Goal: Task Accomplishment & Management: Complete application form

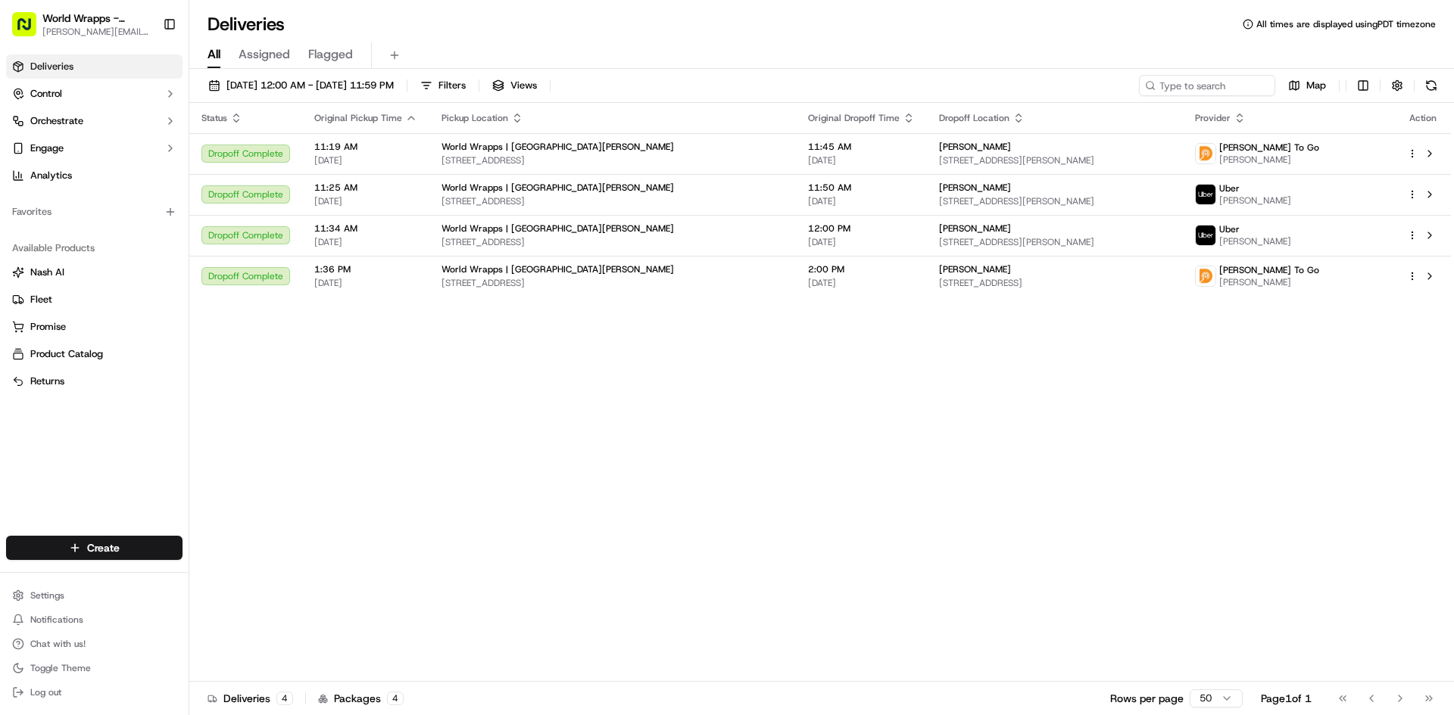
click at [52, 64] on span "Deliveries" at bounding box center [51, 67] width 43 height 14
click at [86, 556] on html "World Wrapps - Mercado [EMAIL_ADDRESS][DOMAIN_NAME] Toggle Sidebar Deliveries C…" at bounding box center [727, 357] width 1454 height 715
click at [229, 581] on link "Delivery" at bounding box center [273, 576] width 169 height 27
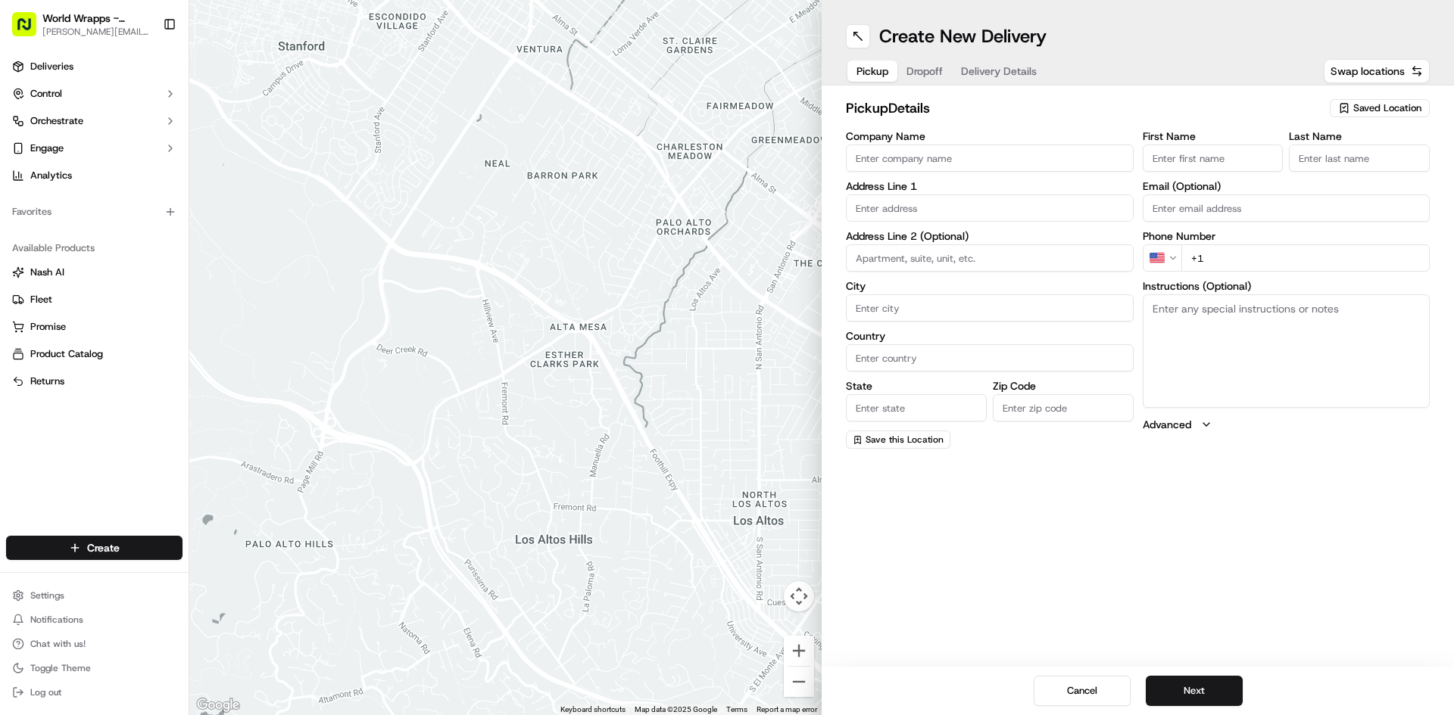
click at [931, 145] on input "Company Name" at bounding box center [990, 158] width 288 height 27
type input "World Wrapps"
click at [1177, 162] on input "First Name" at bounding box center [1212, 158] width 141 height 27
type input "[PERSON_NAME]"
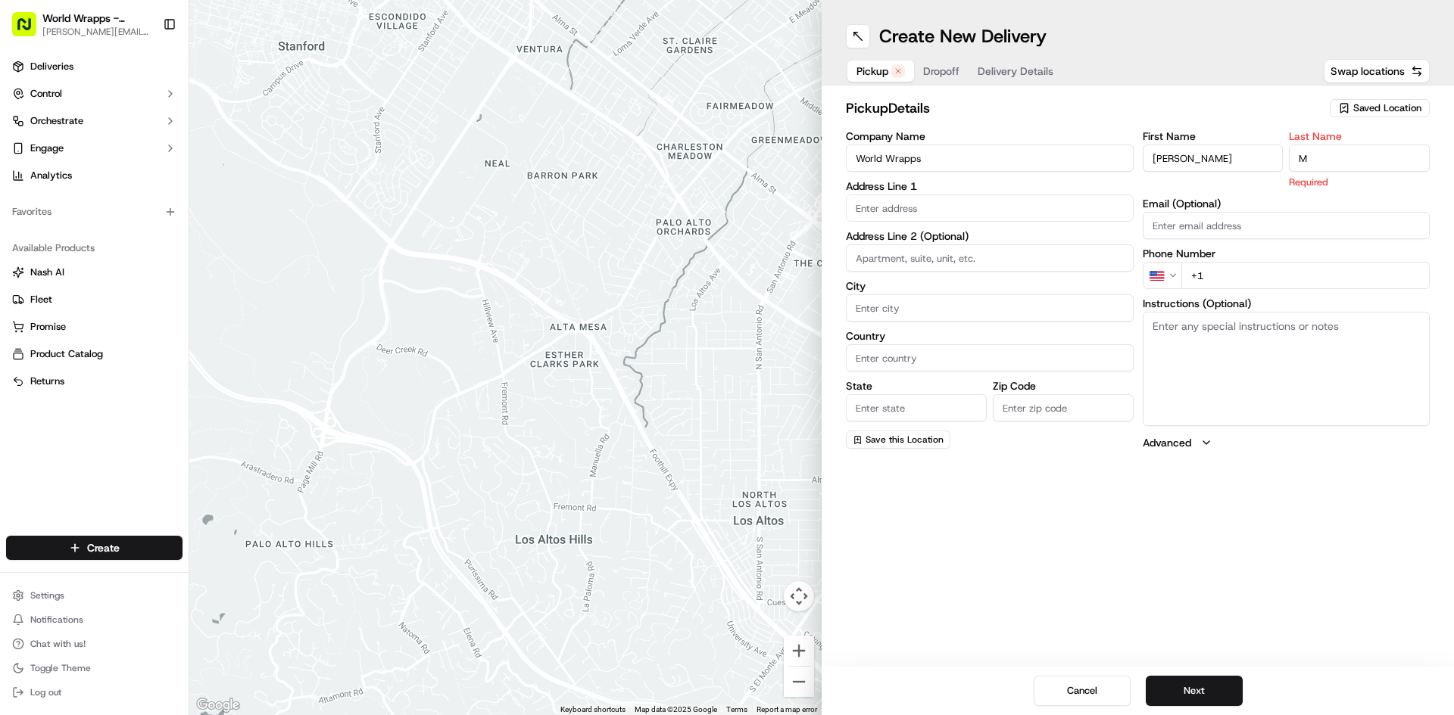
type input "M"
click at [1004, 210] on input "text" at bounding box center [990, 208] width 288 height 27
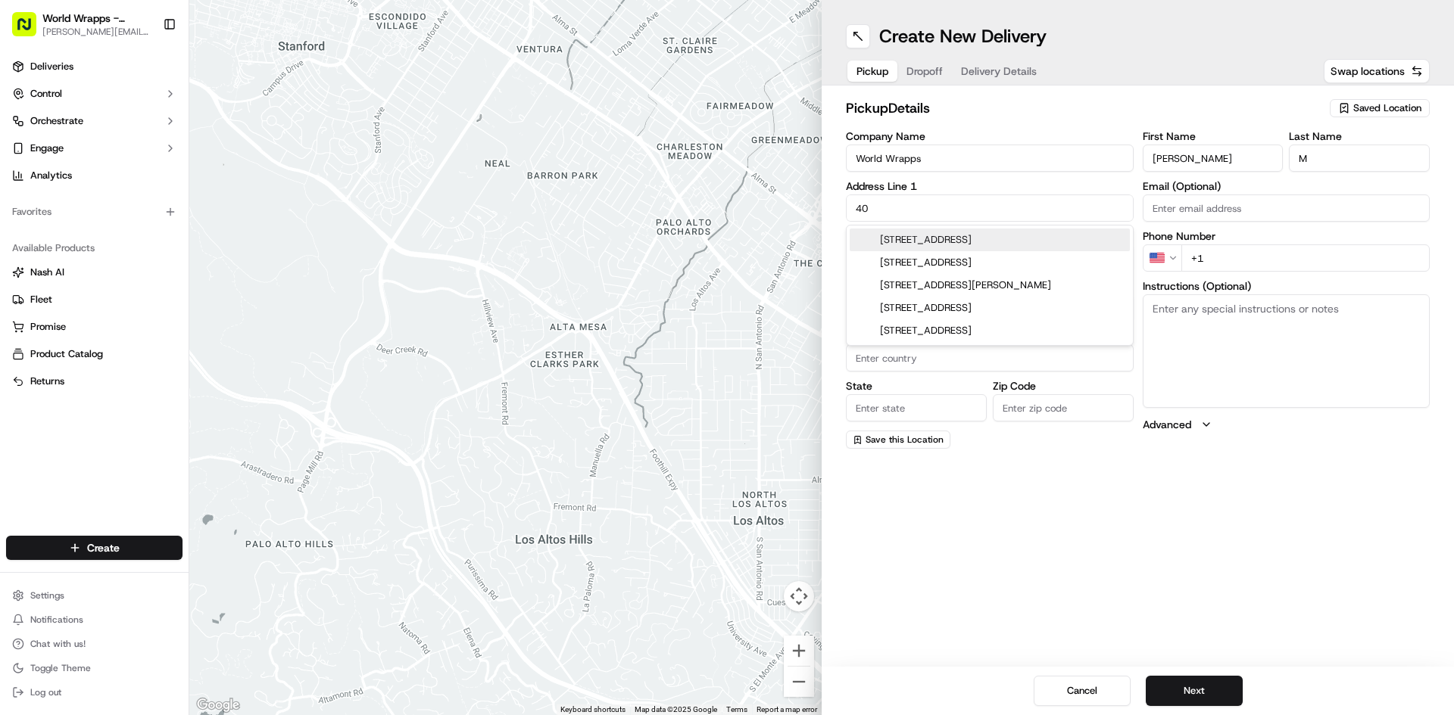
type input "4"
click at [1068, 233] on div "[STREET_ADDRESS]" at bounding box center [989, 240] width 280 height 23
type input "[STREET_ADDRESS]"
type input "Santa [PERSON_NAME]"
type input "[GEOGRAPHIC_DATA]"
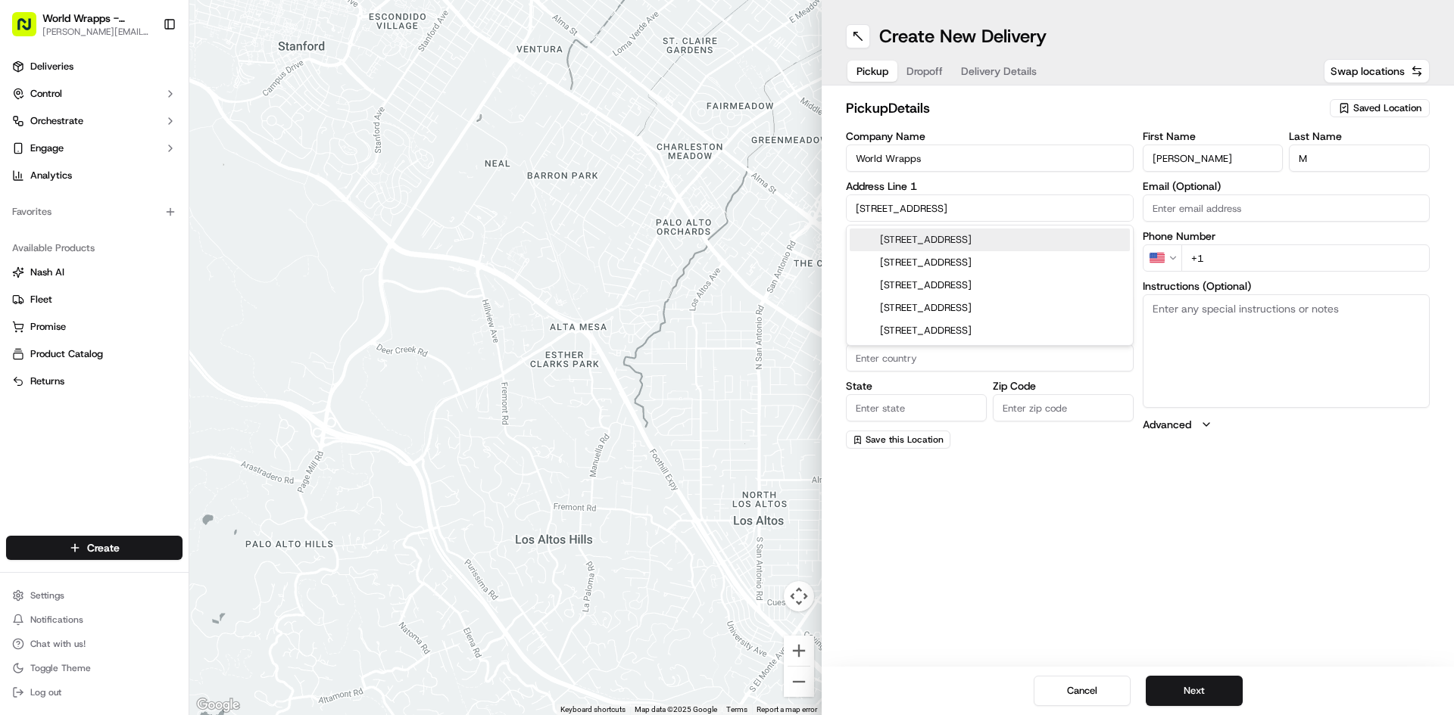
type input "CA"
type input "95054"
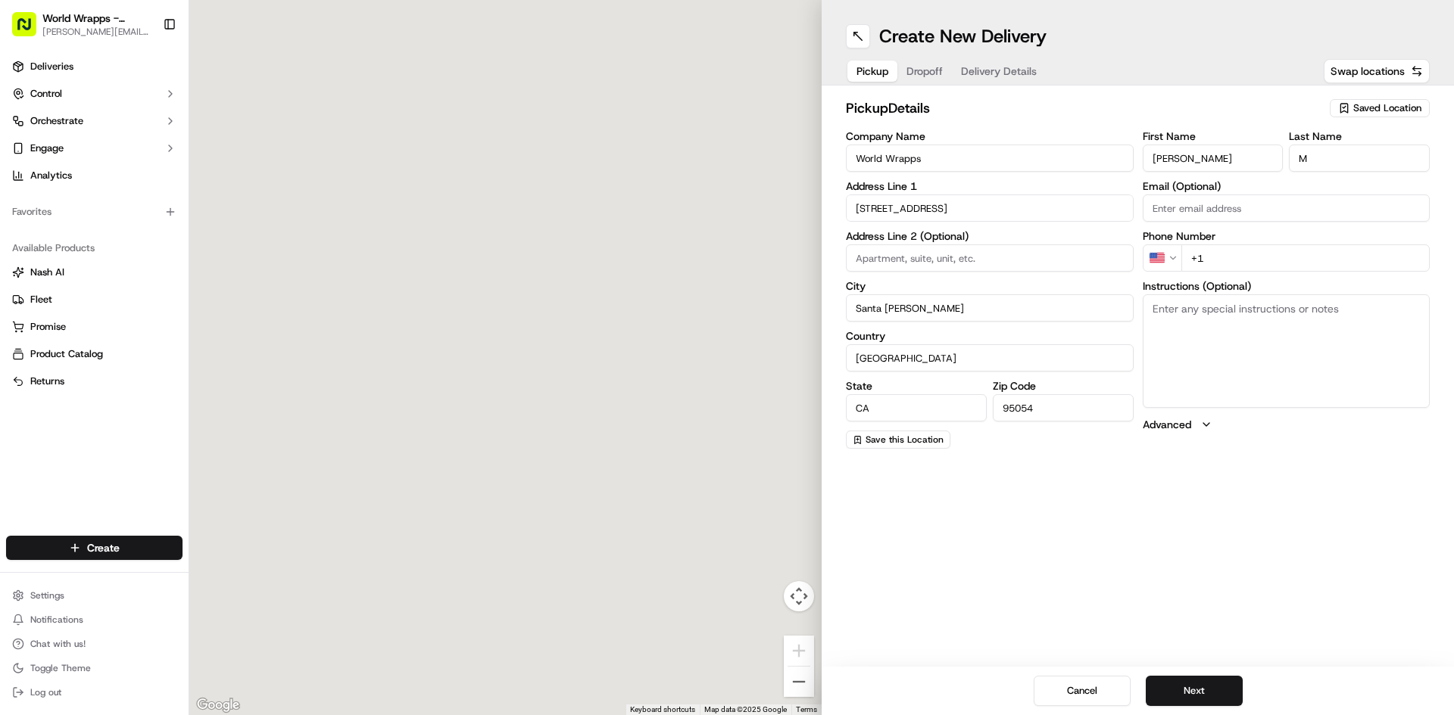
type input "[STREET_ADDRESS]"
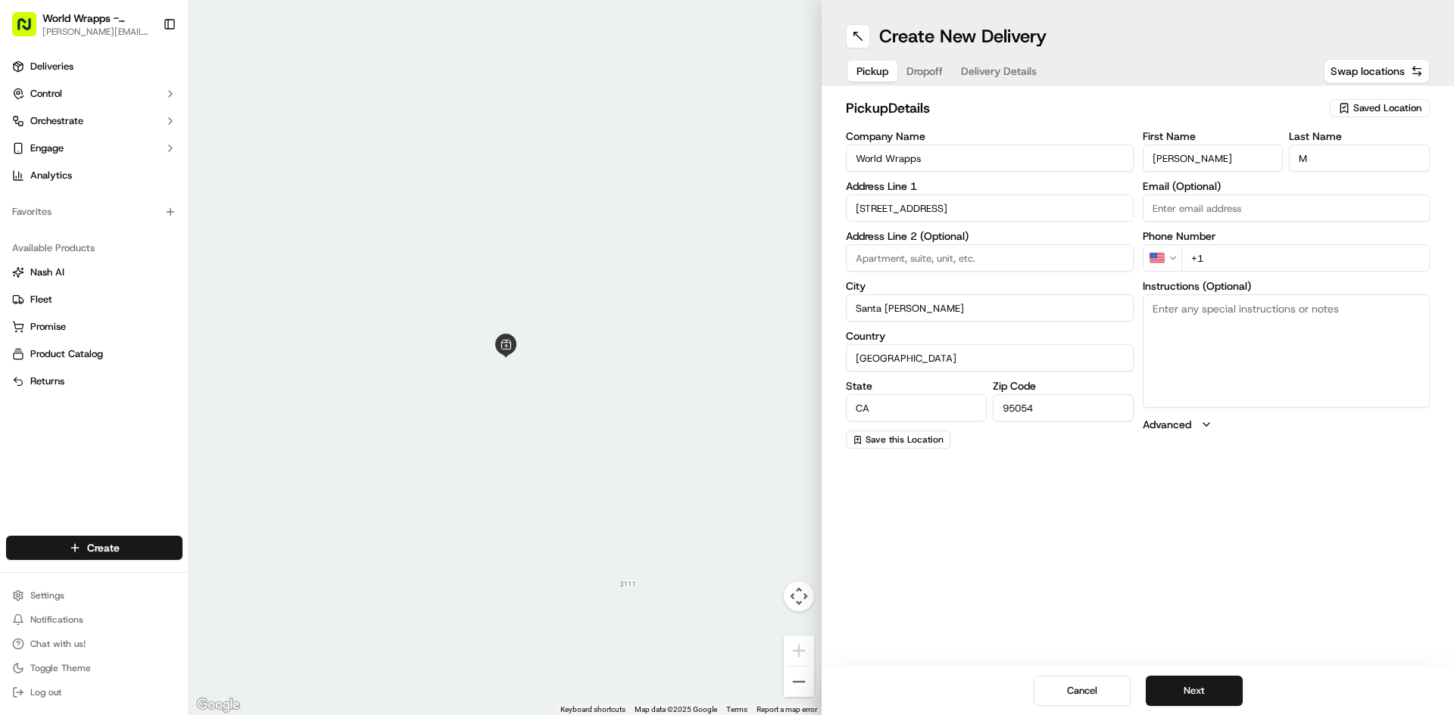
click at [1217, 257] on input "+1" at bounding box center [1305, 258] width 249 height 27
type input "[PHONE_NUMBER]"
click at [918, 58] on div "Pickup Dropoff Delivery Details" at bounding box center [946, 71] width 201 height 27
click at [923, 64] on span "Dropoff" at bounding box center [924, 71] width 36 height 15
click at [932, 138] on label "Company Name" at bounding box center [990, 136] width 288 height 11
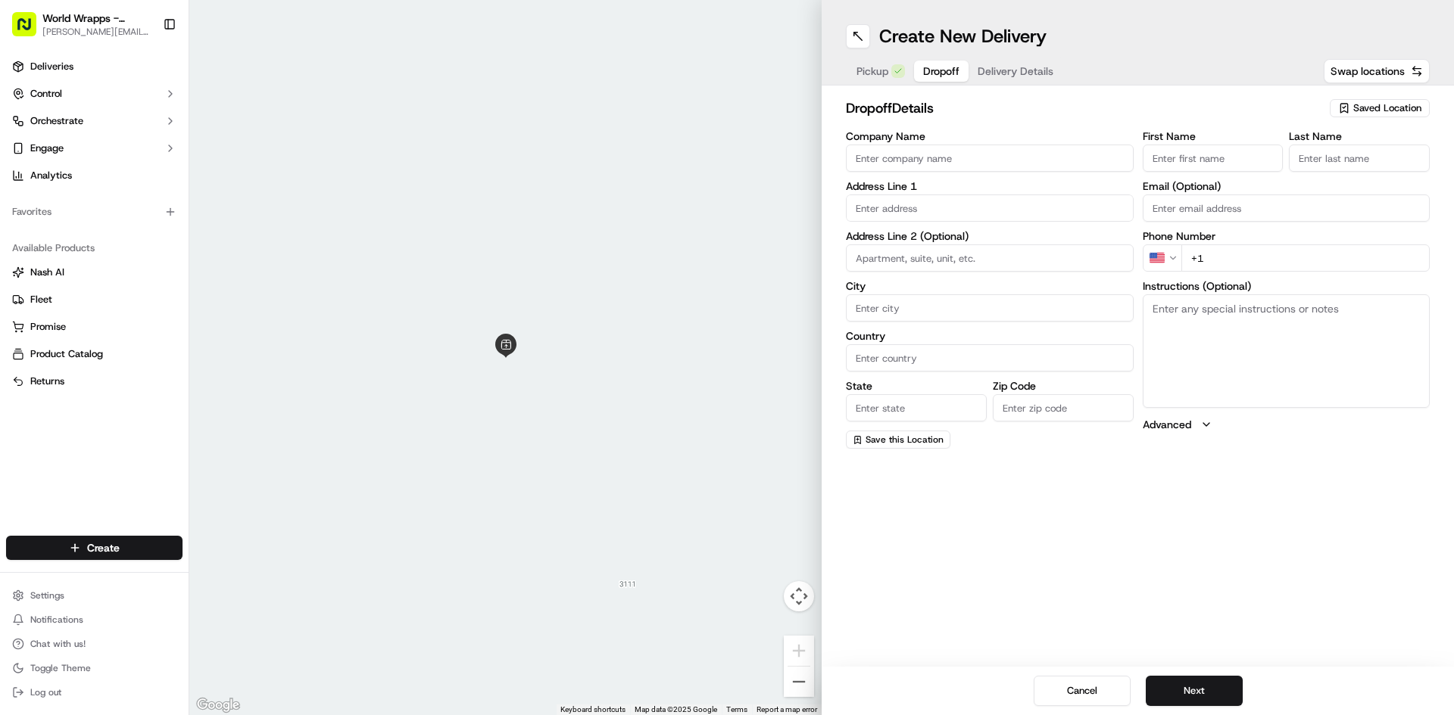
click at [932, 145] on input "Company Name" at bounding box center [990, 158] width 288 height 27
click at [931, 150] on input "Company Name" at bounding box center [990, 158] width 288 height 27
click at [862, 82] on div "Pickup Dropoff Delivery Details" at bounding box center [955, 71] width 218 height 27
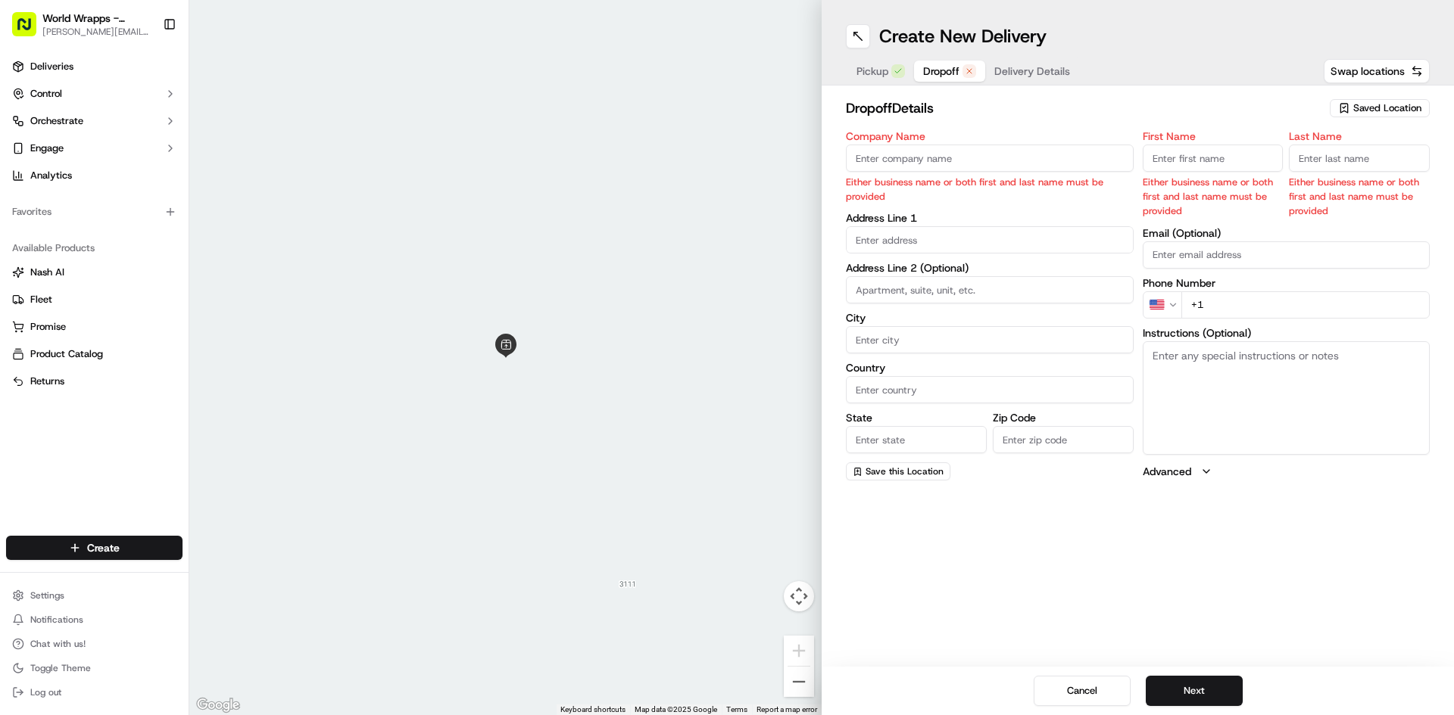
click at [874, 82] on div "Pickup Dropoff Delivery Details" at bounding box center [963, 71] width 235 height 27
click at [883, 165] on input "Company Name" at bounding box center [990, 158] width 288 height 27
type input "[PERSON_NAME]"
click at [882, 229] on div "Company Name [PERSON_NAME] Either business name or both first and last name mus…" at bounding box center [990, 306] width 288 height 350
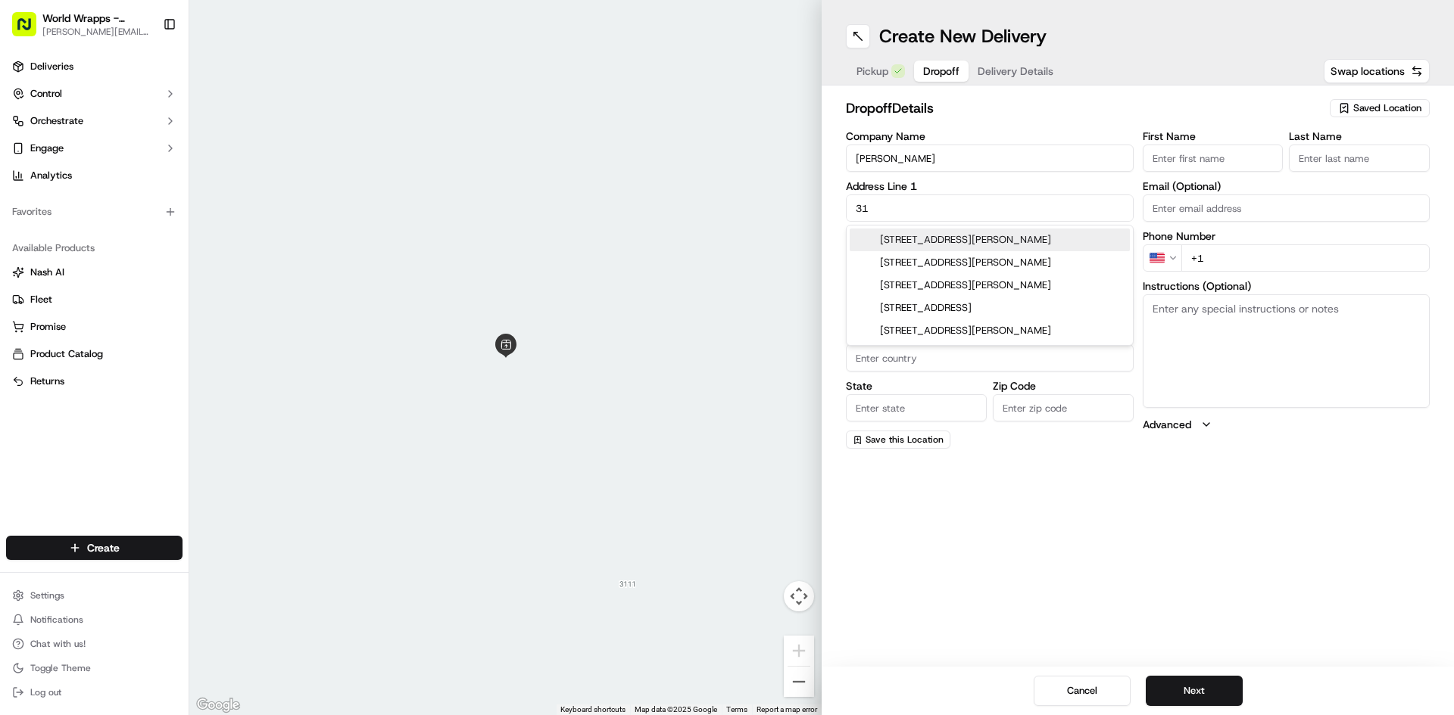
type input "3"
click at [947, 242] on div "[STREET_ADDRESS][PERSON_NAME]" at bounding box center [989, 240] width 280 height 23
type input "[STREET_ADDRESS][PERSON_NAME]"
type input "Santa [PERSON_NAME]"
type input "[GEOGRAPHIC_DATA]"
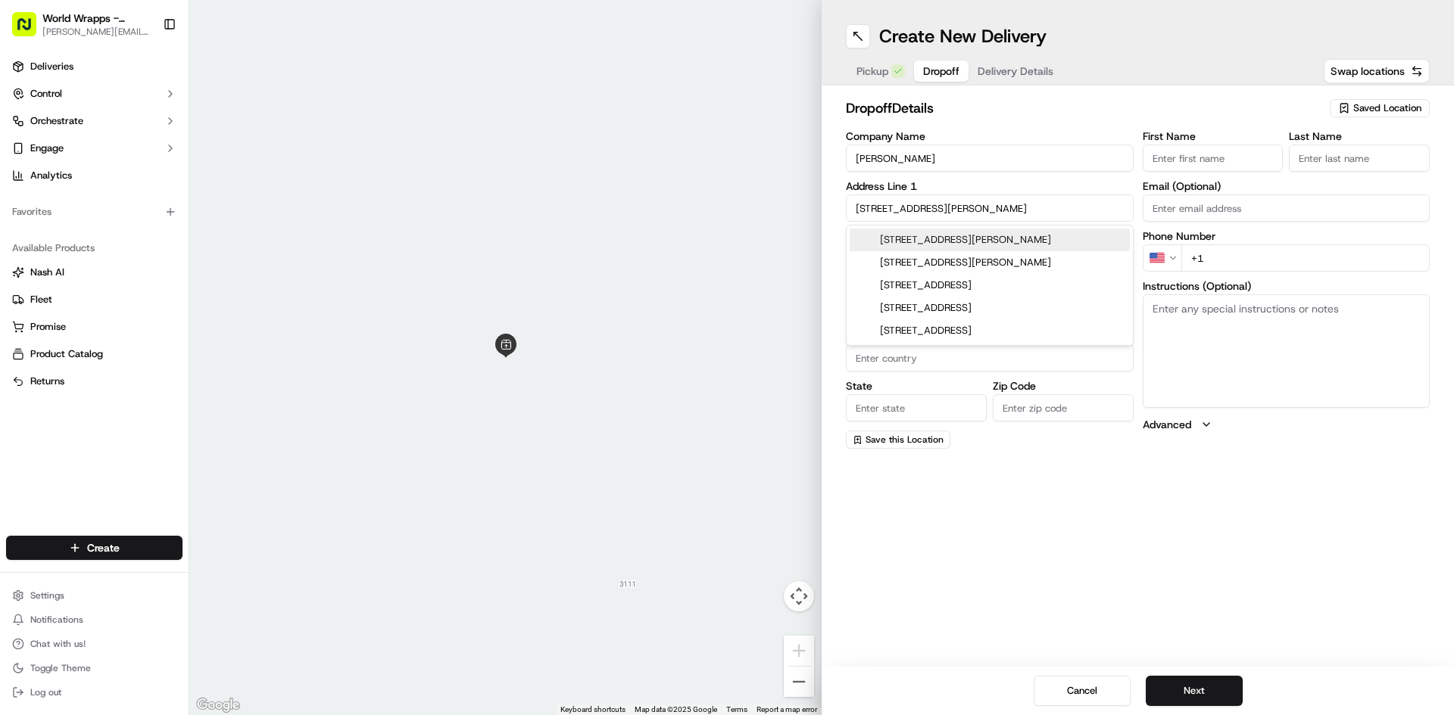
type input "CA"
type input "95051"
type input "[STREET_ADDRESS][PERSON_NAME]"
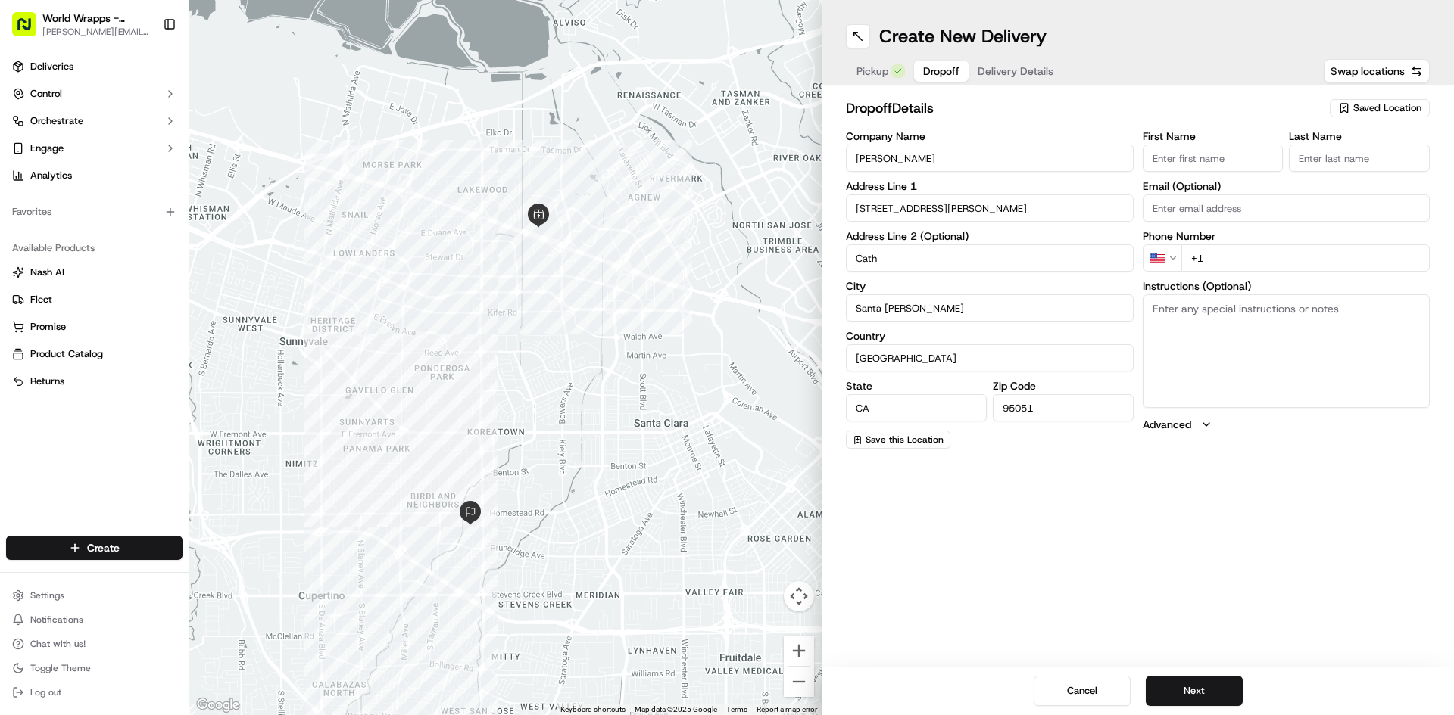
type input "[MEDICAL_DATA] Dept 212."
click at [1181, 159] on input "First Name" at bounding box center [1212, 158] width 141 height 27
type input "[PERSON_NAME]"
click at [1347, 151] on input "Last Name" at bounding box center [1359, 158] width 141 height 27
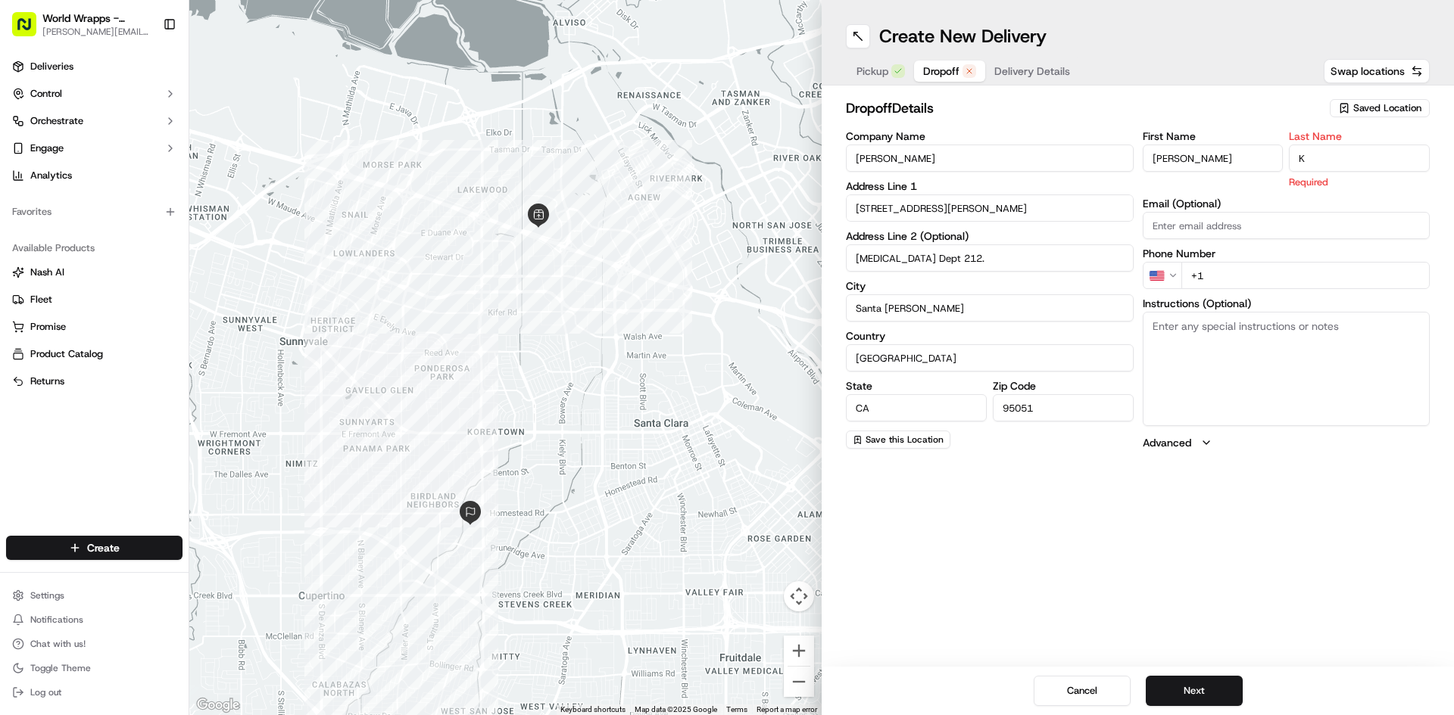
type input "K"
click at [1281, 262] on input "+1" at bounding box center [1305, 275] width 249 height 27
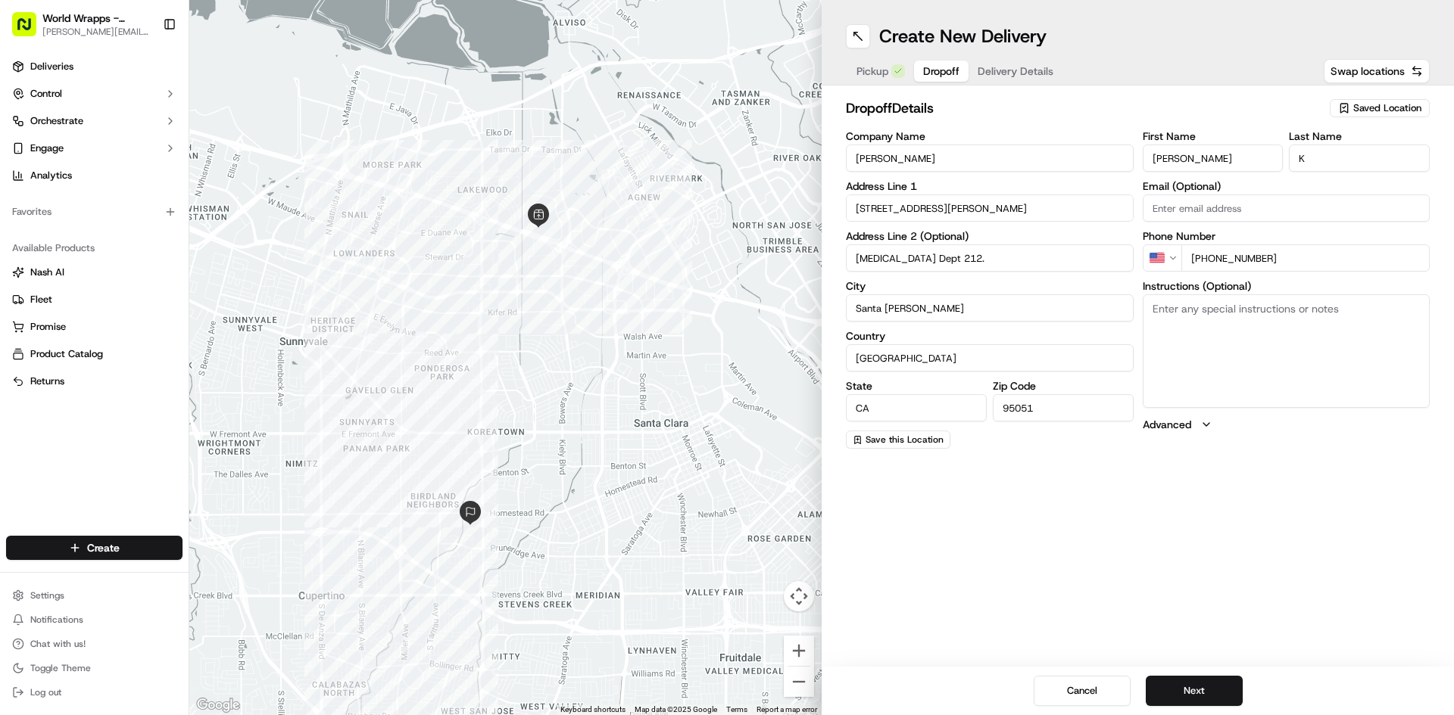
type input "[PHONE_NUMBER]"
click at [1360, 388] on textarea "Instructions (Optional)" at bounding box center [1286, 352] width 288 height 114
type textarea "P"
type textarea "Food will be delivered to the [MEDICAL_DATA] Dept. 212. Please call [PERSON_NAM…"
click at [1042, 68] on span "Delivery Details" at bounding box center [1015, 71] width 76 height 15
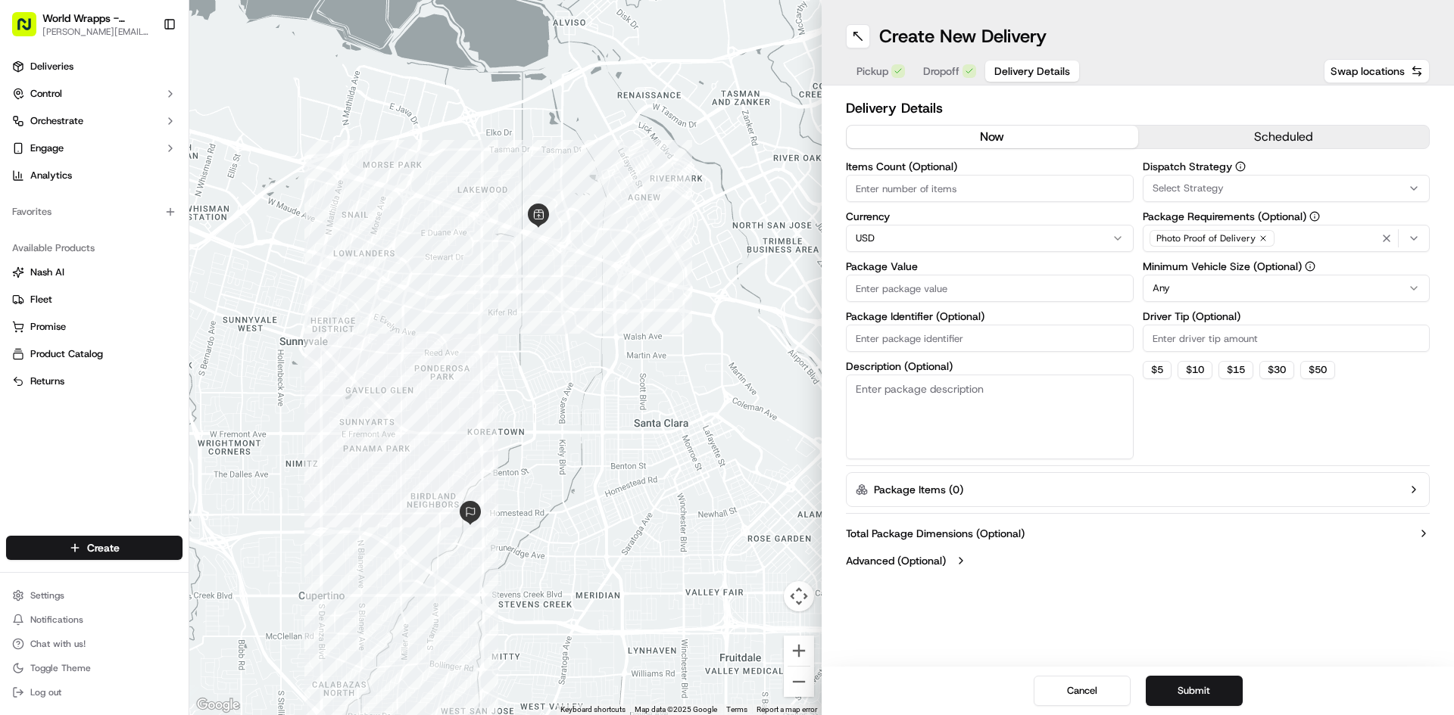
click at [982, 173] on div "Items Count (Optional)" at bounding box center [990, 181] width 288 height 41
click at [983, 196] on input "Items Count (Optional)" at bounding box center [990, 188] width 288 height 27
type input "6"
click at [925, 282] on input "Package Value" at bounding box center [990, 288] width 288 height 27
type input "156.3"
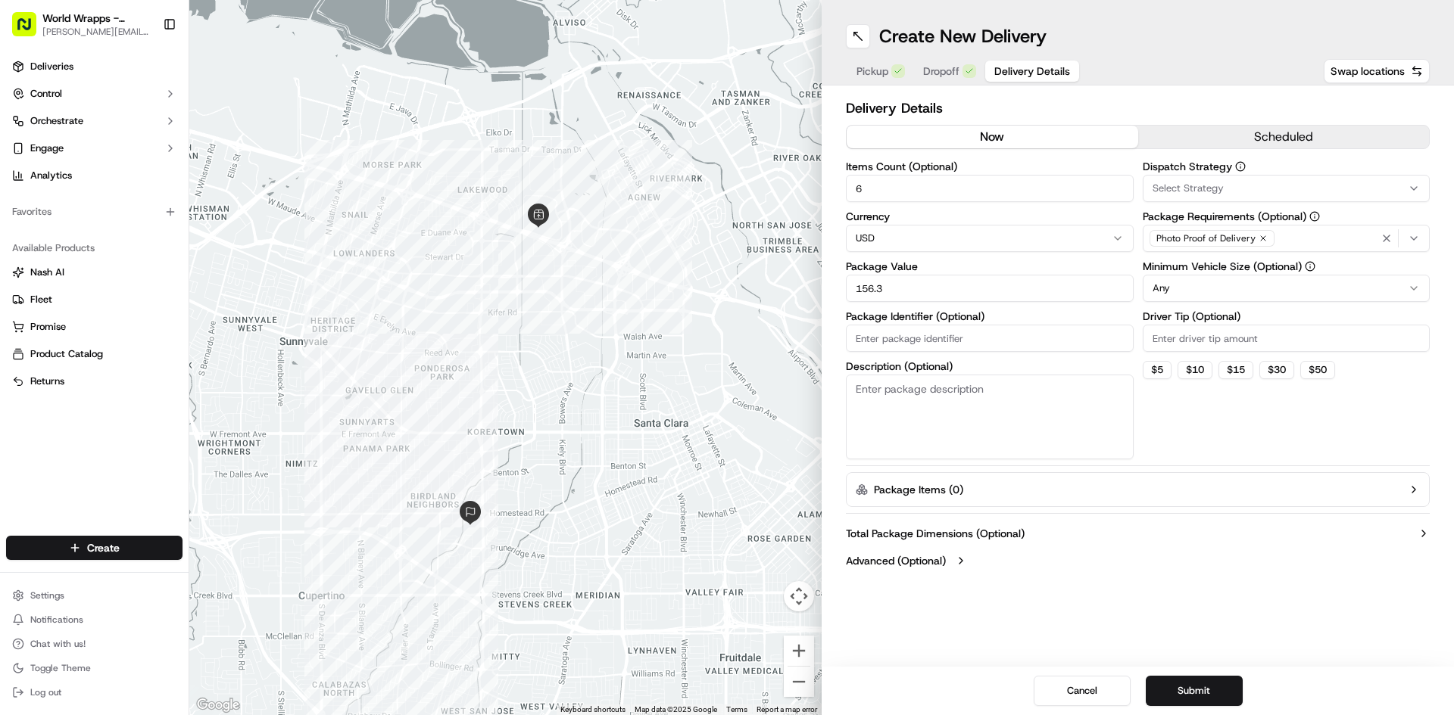
click at [1166, 326] on input "Driver Tip (Optional)" at bounding box center [1286, 338] width 288 height 27
type input "7.10"
click at [1142, 442] on div "Dispatch Strategy Select Strategy Package Requirements (Optional) Photo Proof o…" at bounding box center [1286, 310] width 288 height 298
click at [1220, 221] on label "Package Requirements (Optional)" at bounding box center [1286, 216] width 288 height 11
click at [1220, 225] on button "Photo Proof of Delivery" at bounding box center [1286, 238] width 288 height 27
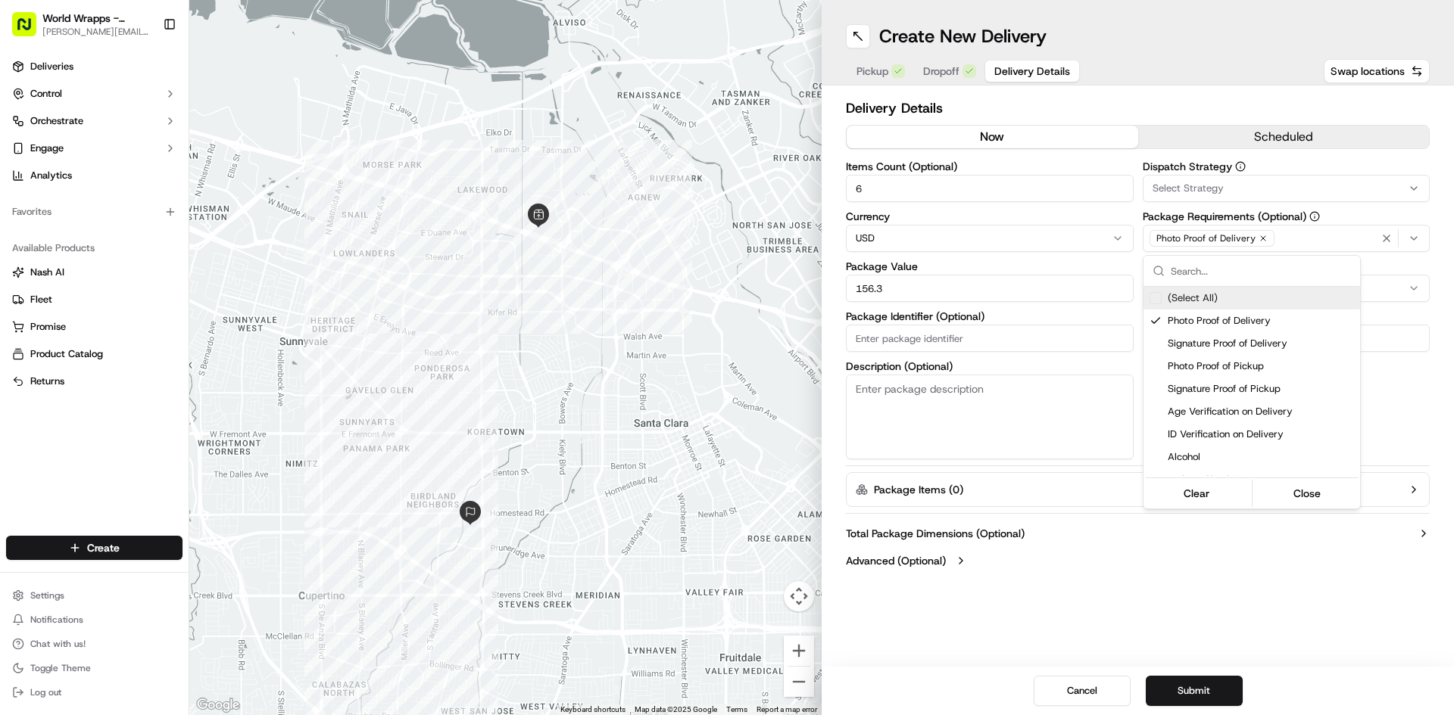
click at [1137, 621] on html "World Wrapps - Mercado [EMAIL_ADDRESS][DOMAIN_NAME] Toggle Sidebar Deliveries C…" at bounding box center [727, 357] width 1454 height 715
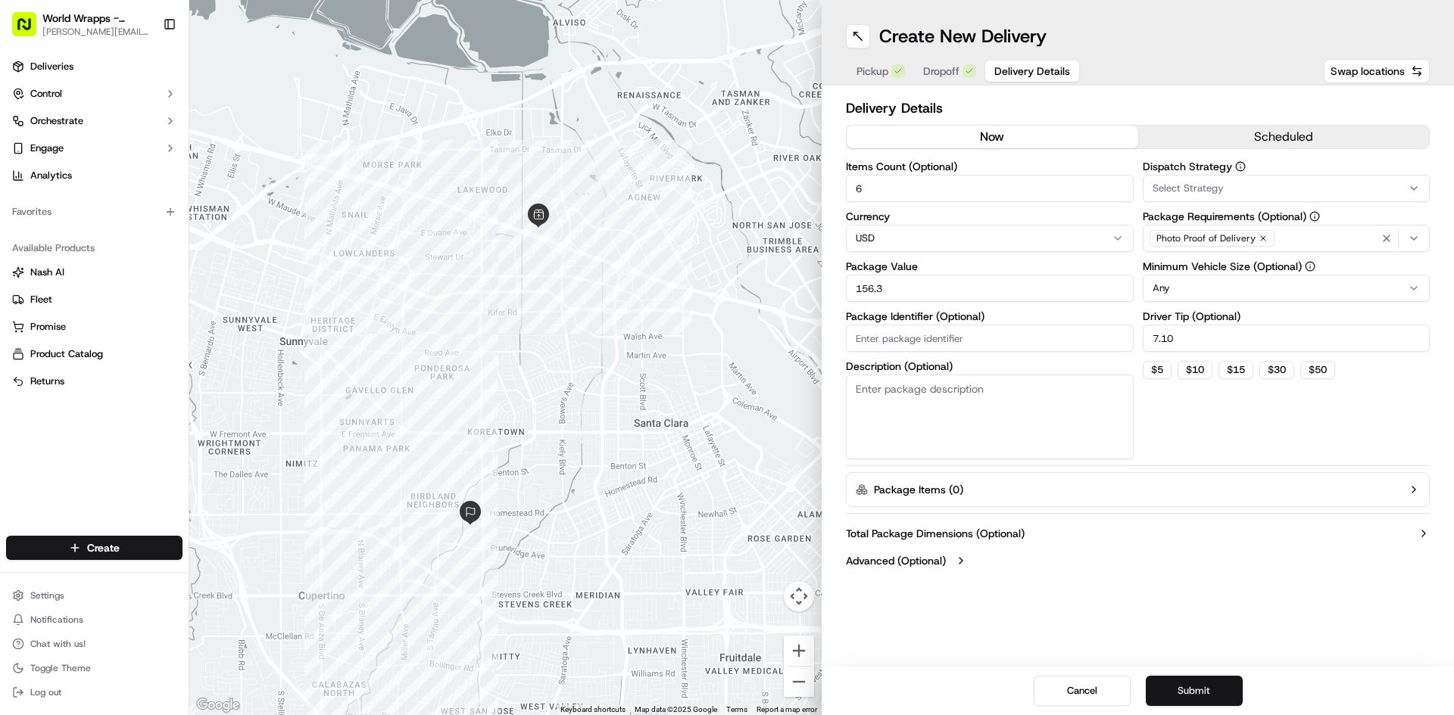
click at [1230, 681] on button "Submit" at bounding box center [1194, 691] width 97 height 30
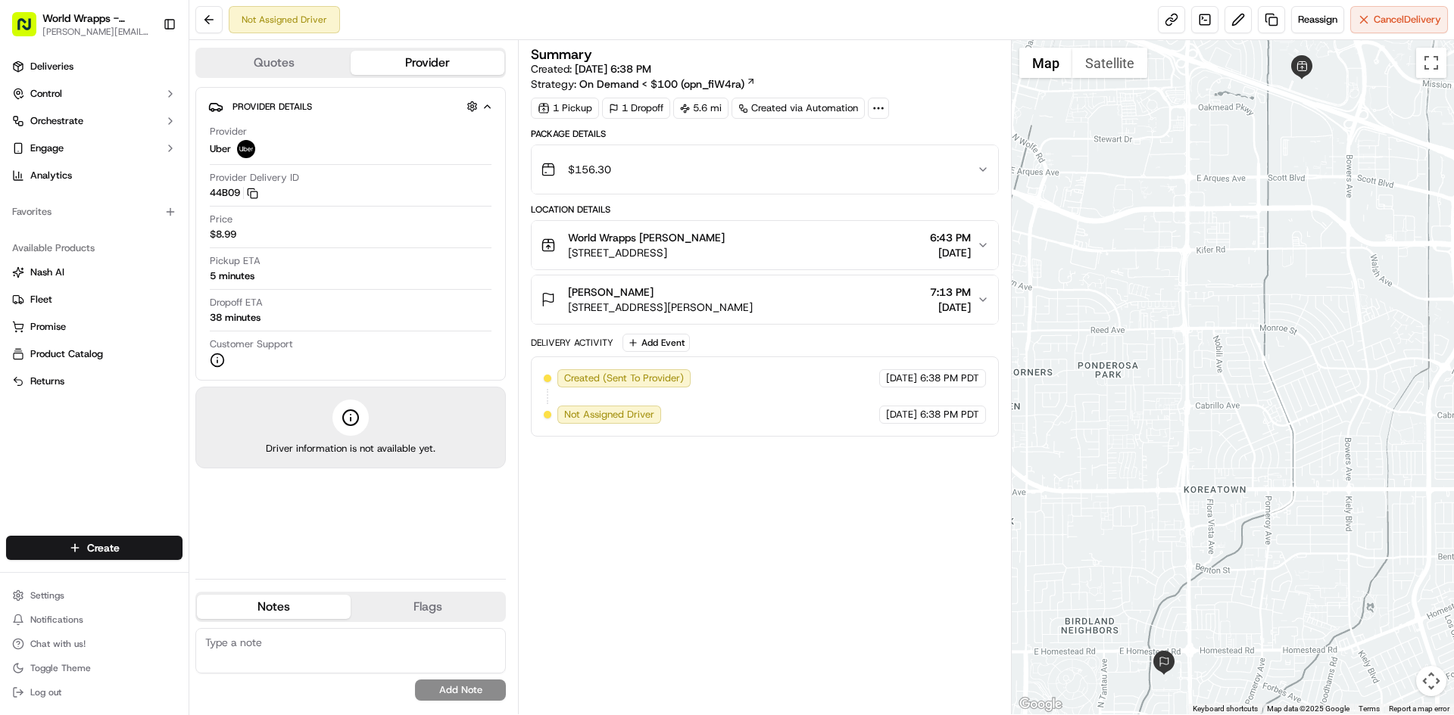
click at [861, 313] on div "[PERSON_NAME] [STREET_ADDRESS][PERSON_NAME] 7:13 PM [DATE]" at bounding box center [758, 300] width 435 height 30
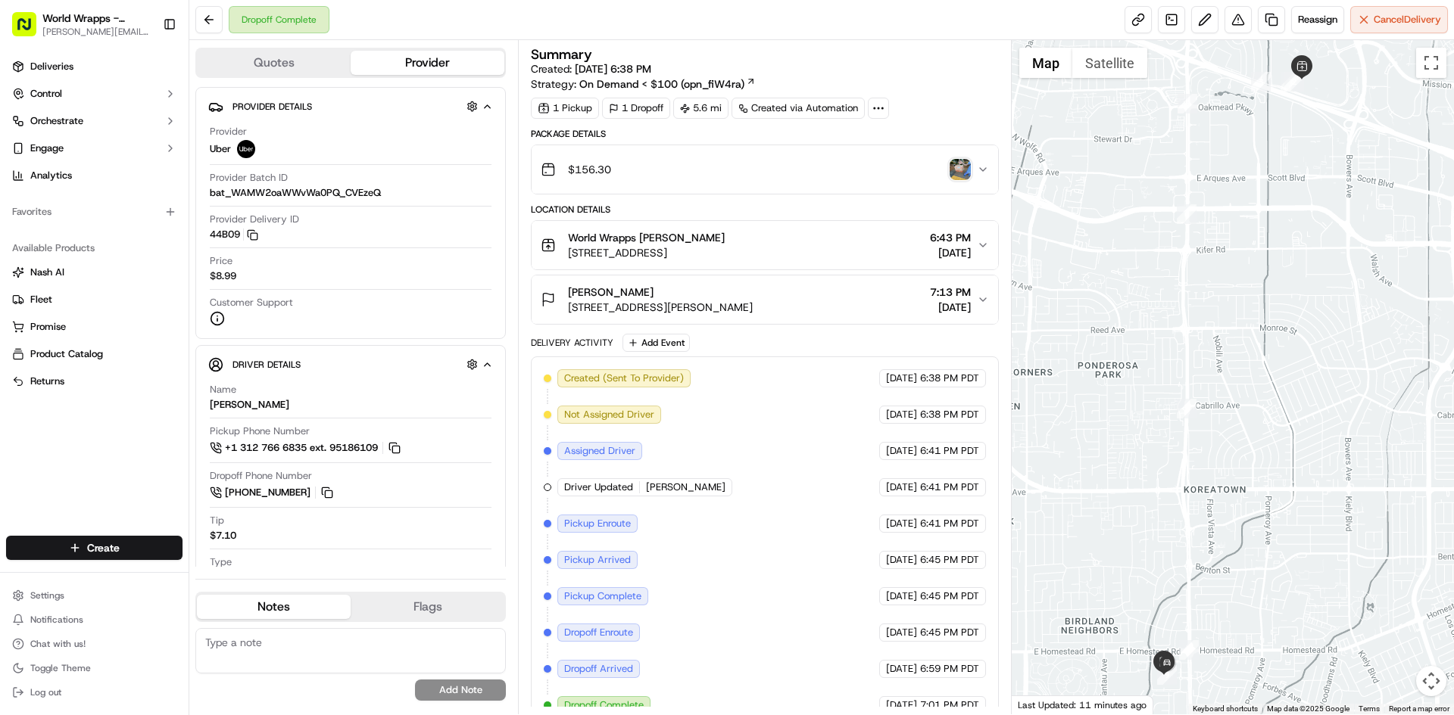
click at [962, 168] on img "button" at bounding box center [959, 169] width 21 height 21
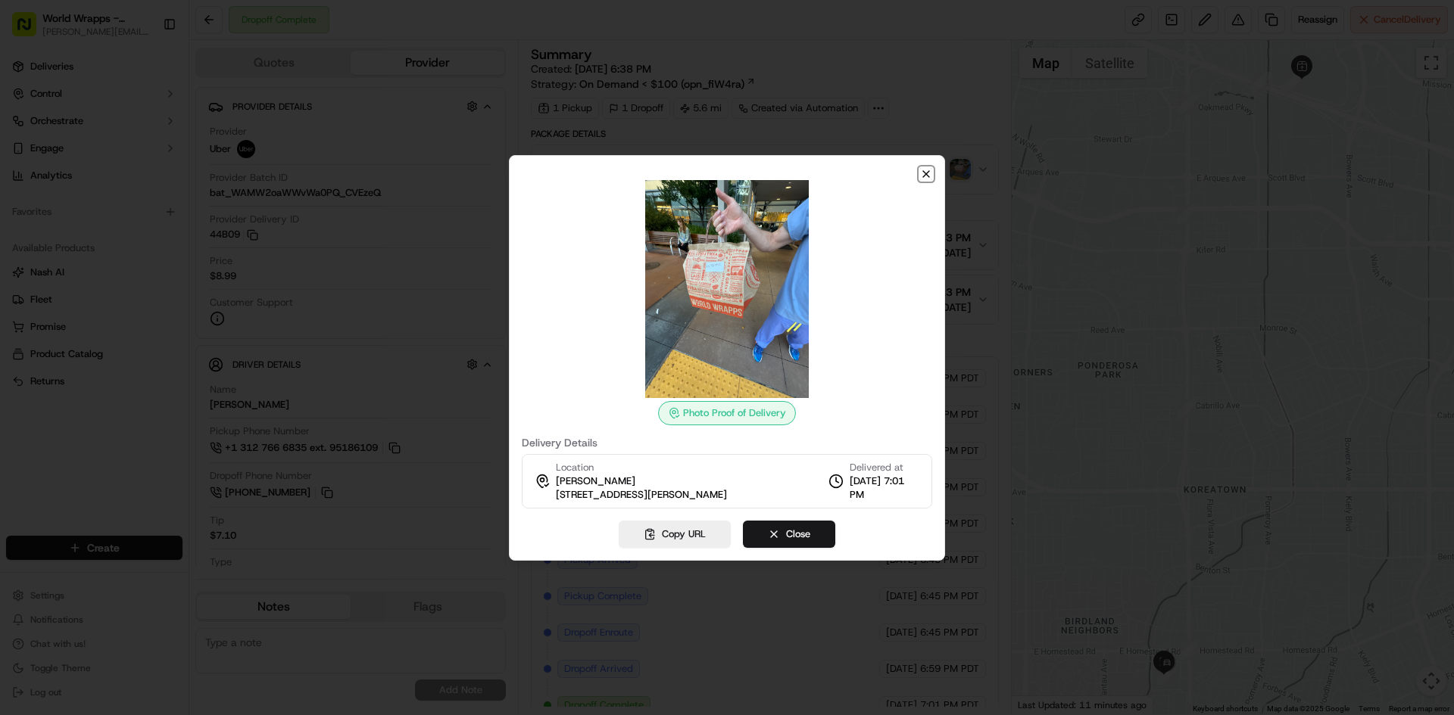
click at [929, 170] on icon "button" at bounding box center [926, 174] width 12 height 12
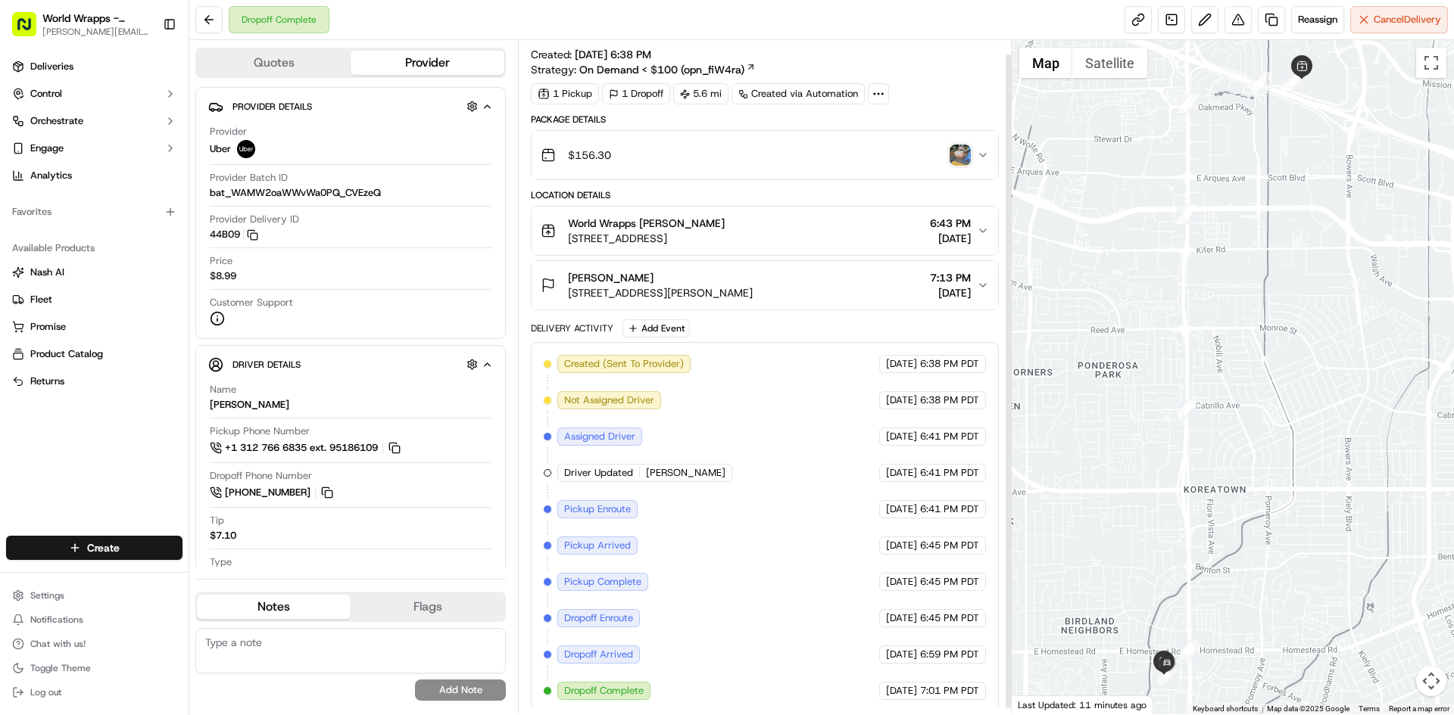
scroll to position [20, 0]
